Goal: Transaction & Acquisition: Obtain resource

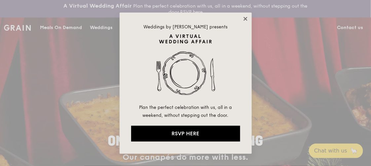
click at [246, 18] on icon at bounding box center [245, 19] width 6 height 6
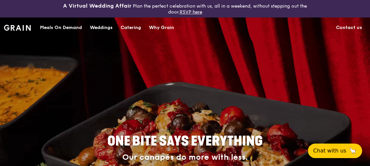
click at [130, 25] on div "Catering" at bounding box center [131, 28] width 20 height 20
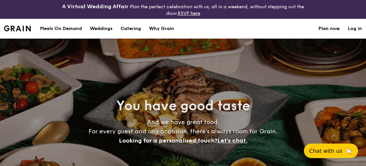
select select
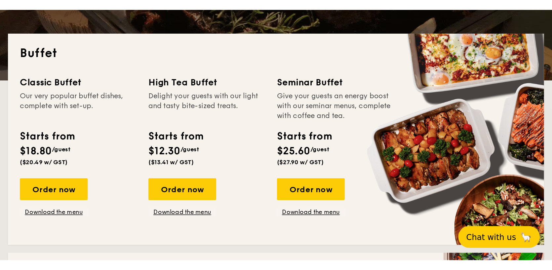
scroll to position [165, 0]
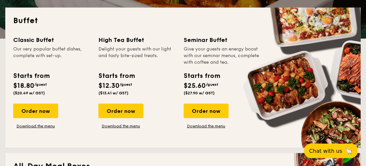
click at [225, 67] on div "Seminar Buffet Give your guests an energy boost with our seminar menus, complet…" at bounding box center [222, 66] width 77 height 63
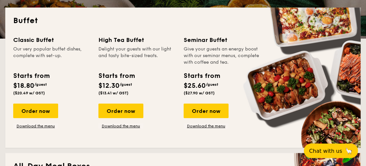
click at [208, 77] on div "Starts from" at bounding box center [202, 76] width 36 height 10
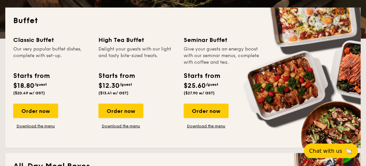
click at [207, 39] on div "Seminar Buffet" at bounding box center [222, 39] width 77 height 9
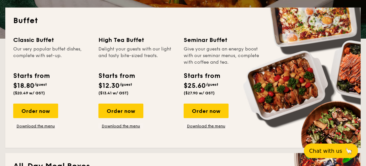
click at [203, 130] on div "Classic Buffet Our very popular buffet dishes, complete with set-up. Starts fro…" at bounding box center [183, 87] width 340 height 105
click at [206, 124] on link "Download the menu" at bounding box center [206, 126] width 45 height 5
